Goal: Transaction & Acquisition: Purchase product/service

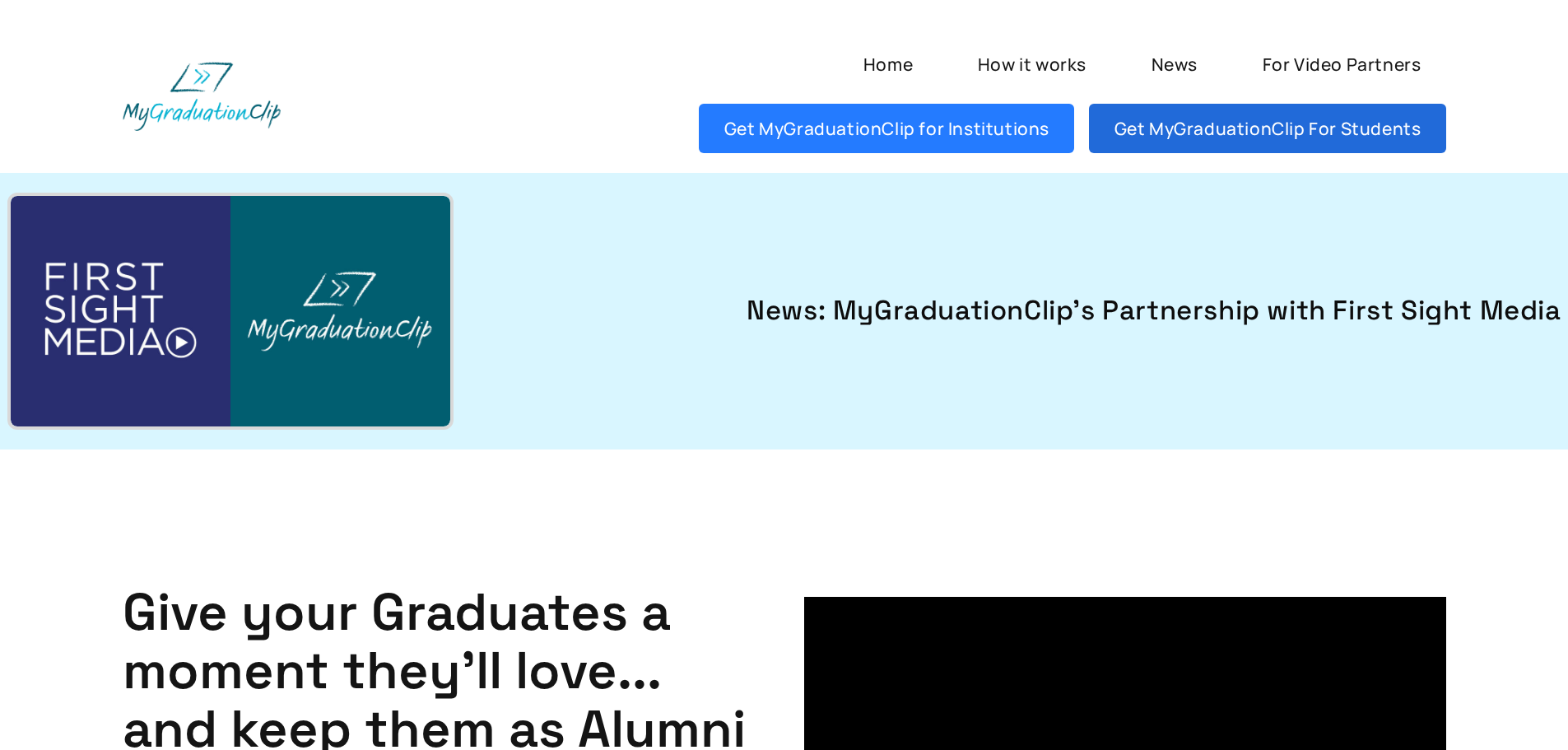
click at [1259, 124] on link "Get MyGraduationClip For Students" at bounding box center [1266, 128] width 356 height 50
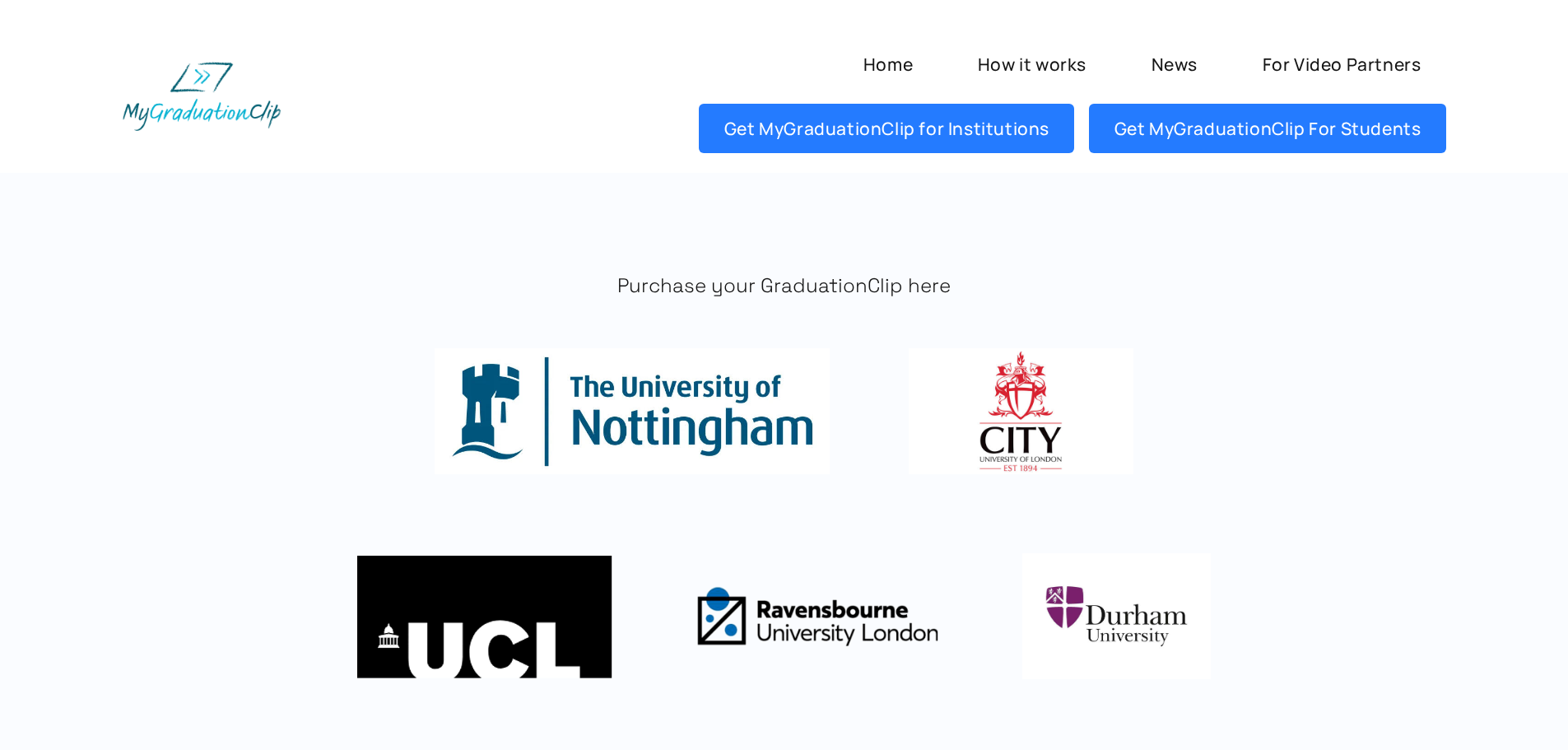
click at [1011, 422] on img at bounding box center [1021, 410] width 224 height 126
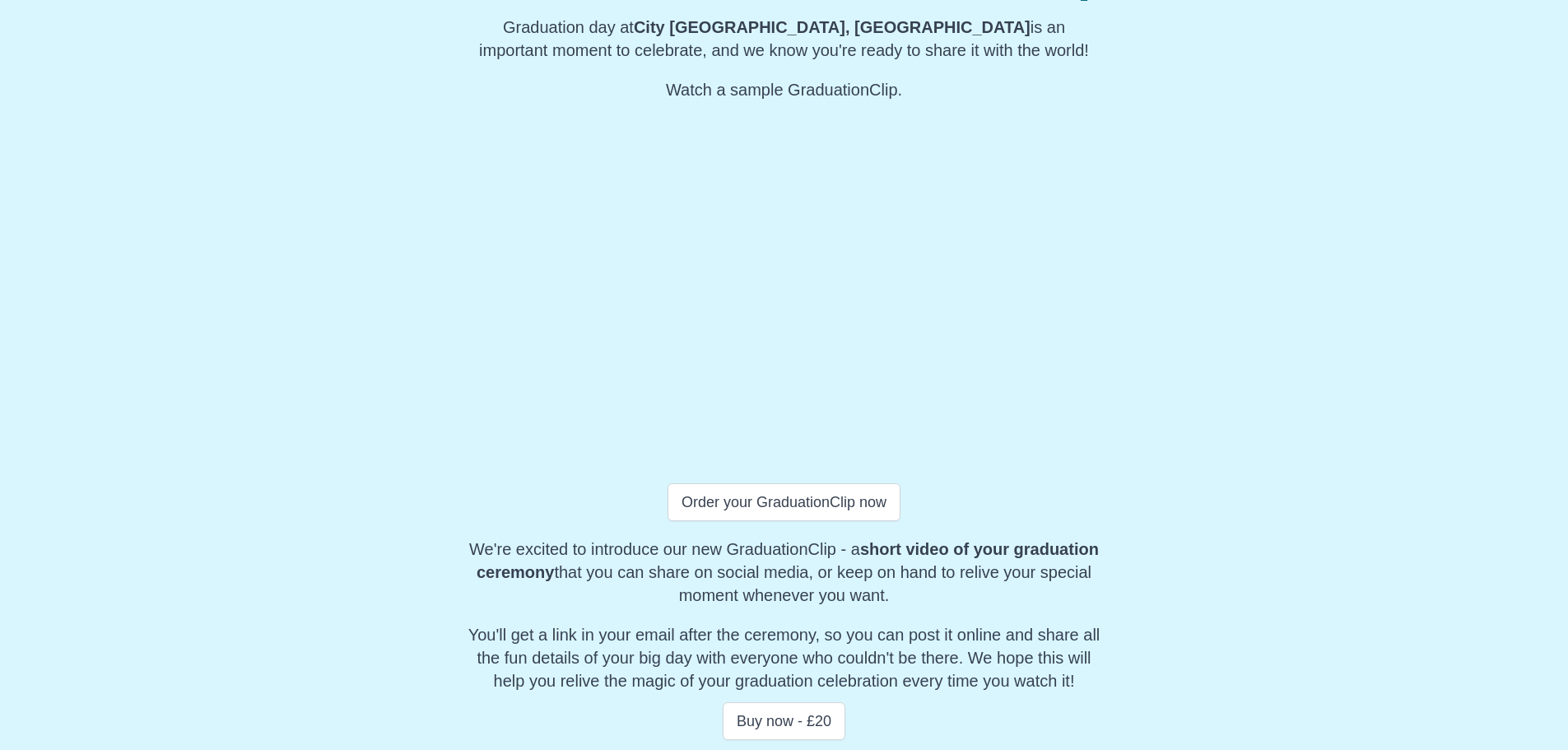
scroll to position [297, 0]
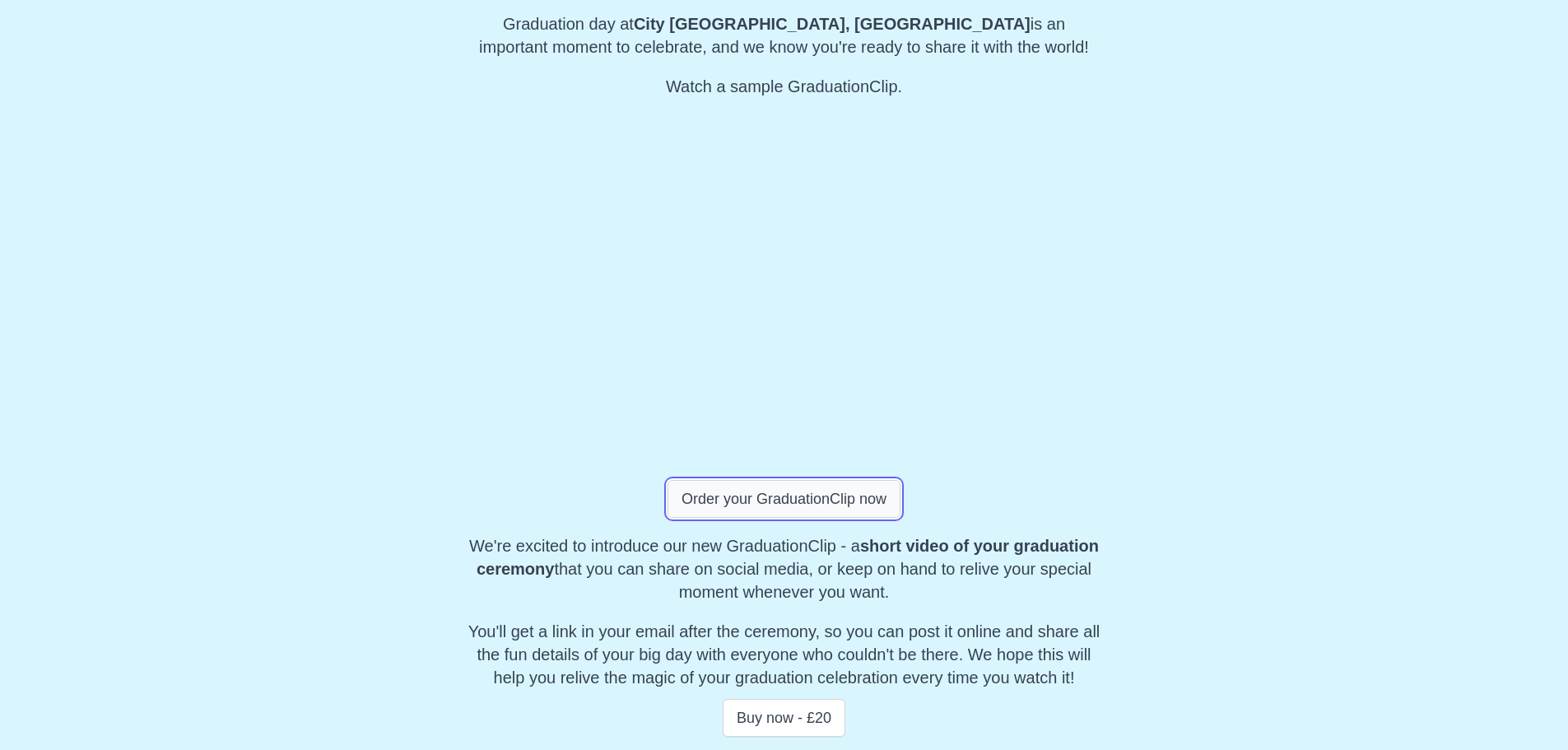
click at [767, 500] on button "Order your GraduationClip now" at bounding box center [784, 499] width 233 height 38
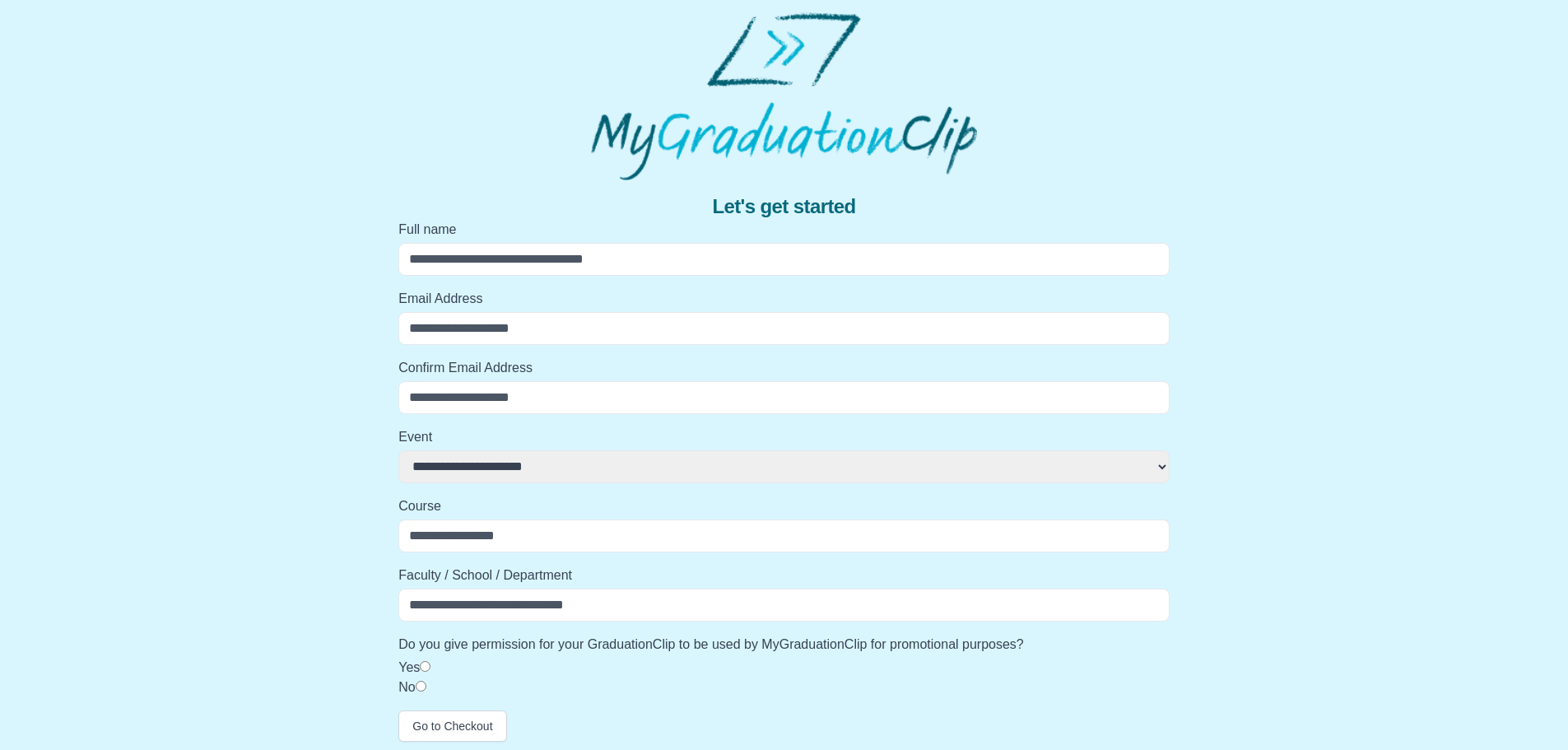
scroll to position [0, 0]
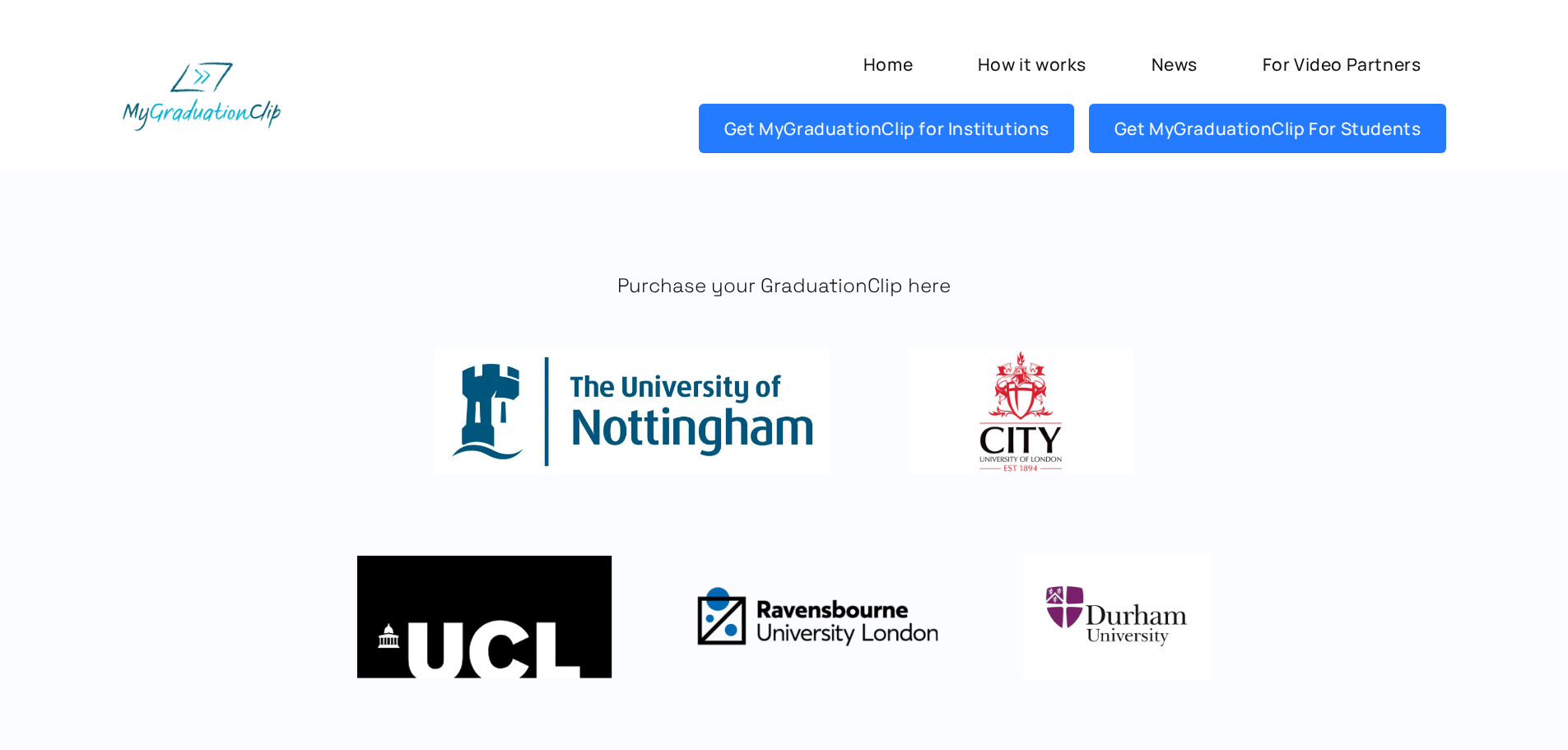
click at [1022, 420] on img at bounding box center [1021, 410] width 224 height 126
